Goal: Task Accomplishment & Management: Use online tool/utility

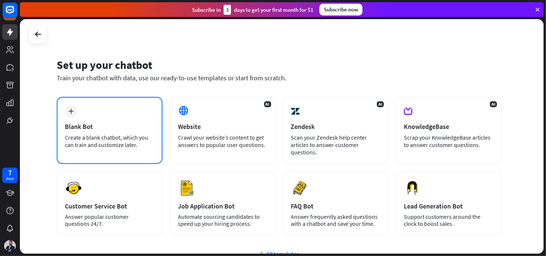
click at [107, 131] on div "plus Blank Bot Create a blank chatbot, which you can train and customize later." at bounding box center [110, 130] width 106 height 67
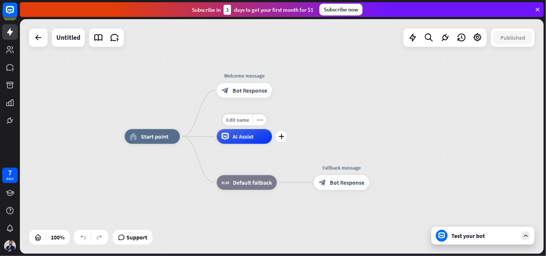
click at [254, 140] on div "AI Assist" at bounding box center [244, 136] width 55 height 15
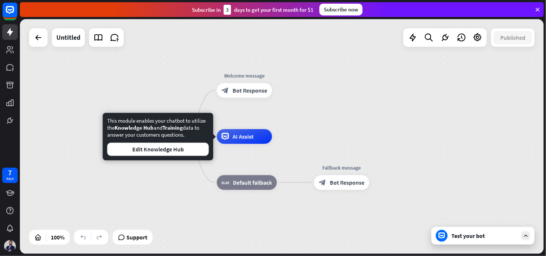
click at [324, 135] on div "home_2 Start point Welcome message block_bot_response Bot Response AI Assist bl…" at bounding box center [282, 136] width 524 height 235
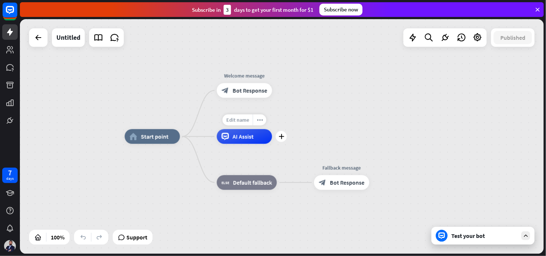
click at [240, 119] on span "Edit name" at bounding box center [237, 120] width 23 height 7
type input "***"
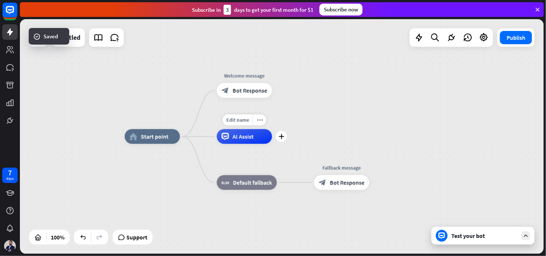
click at [251, 137] on span "AI Assist" at bounding box center [243, 136] width 21 height 7
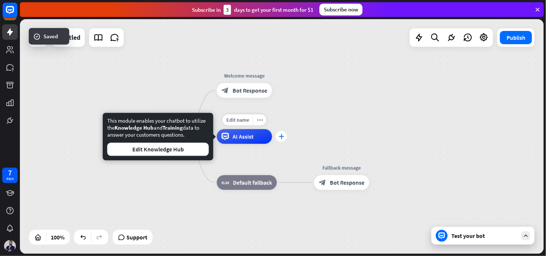
click at [279, 139] on icon "plus" at bounding box center [282, 136] width 6 height 5
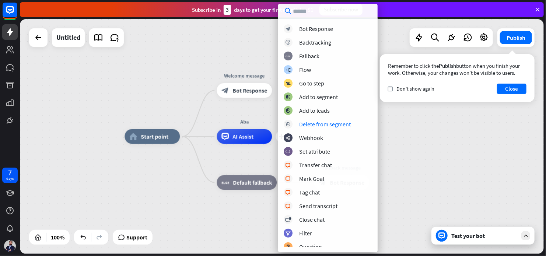
click at [486, 191] on div "home_2 Start point Welcome message block_bot_response Bot Response plus Aba AI …" at bounding box center [387, 254] width 524 height 235
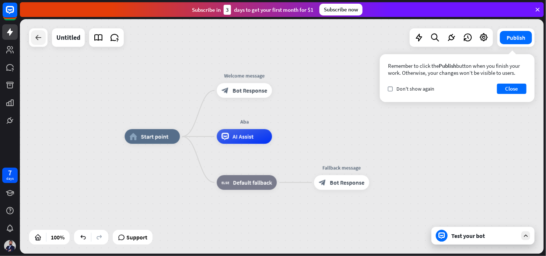
click at [39, 39] on icon at bounding box center [38, 37] width 9 height 9
